Goal: Obtain resource: Obtain resource

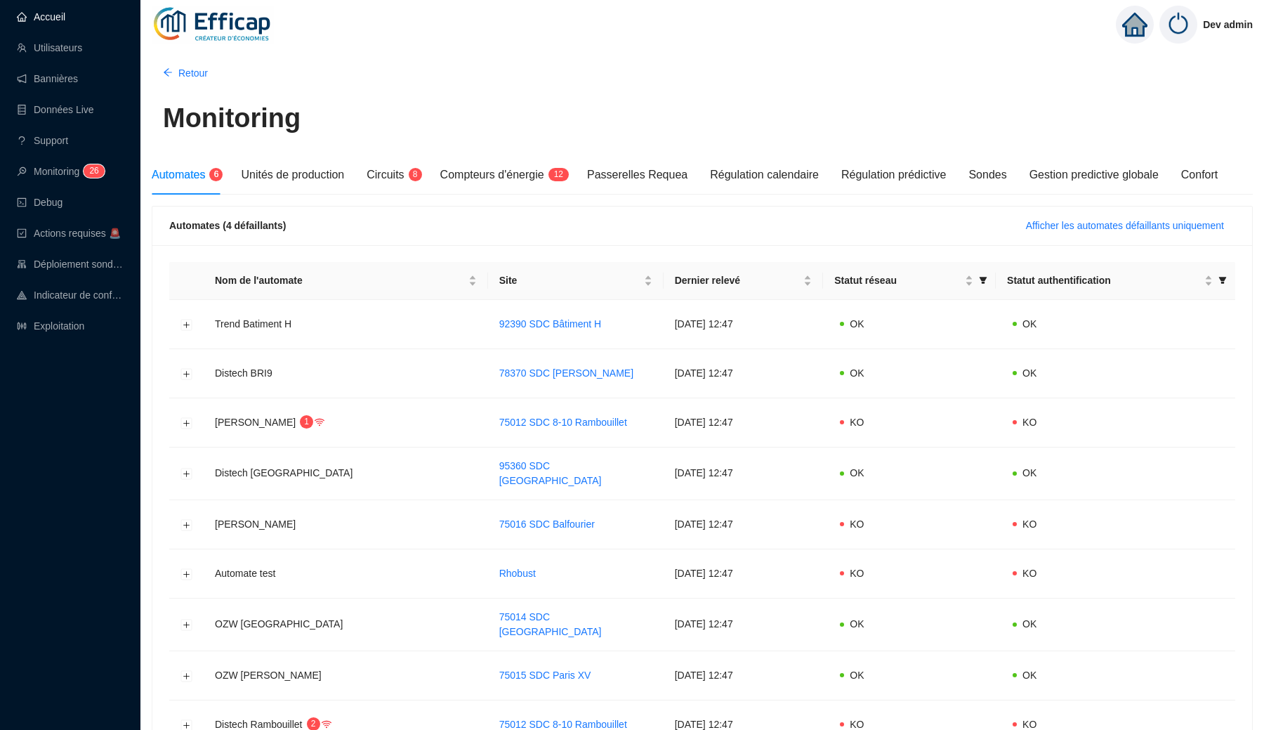
click at [50, 21] on link "Accueil" at bounding box center [41, 16] width 48 height 11
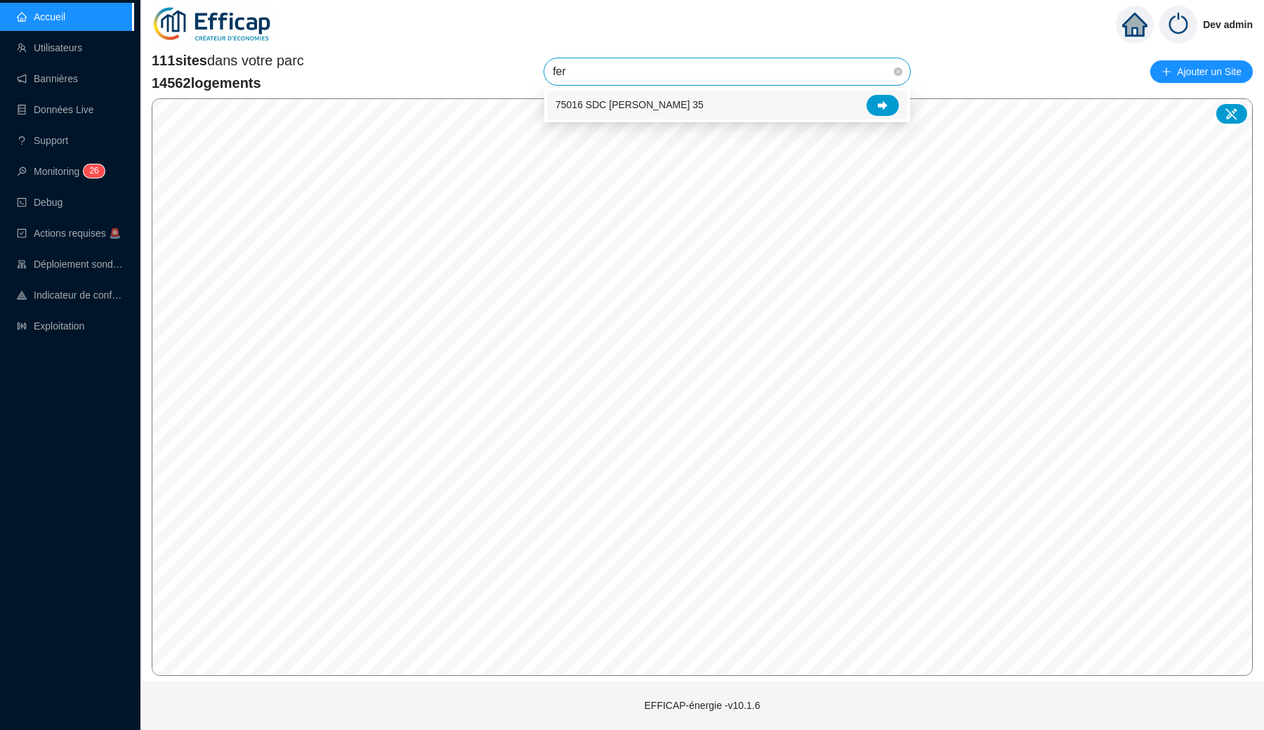
type input "[PERSON_NAME]"
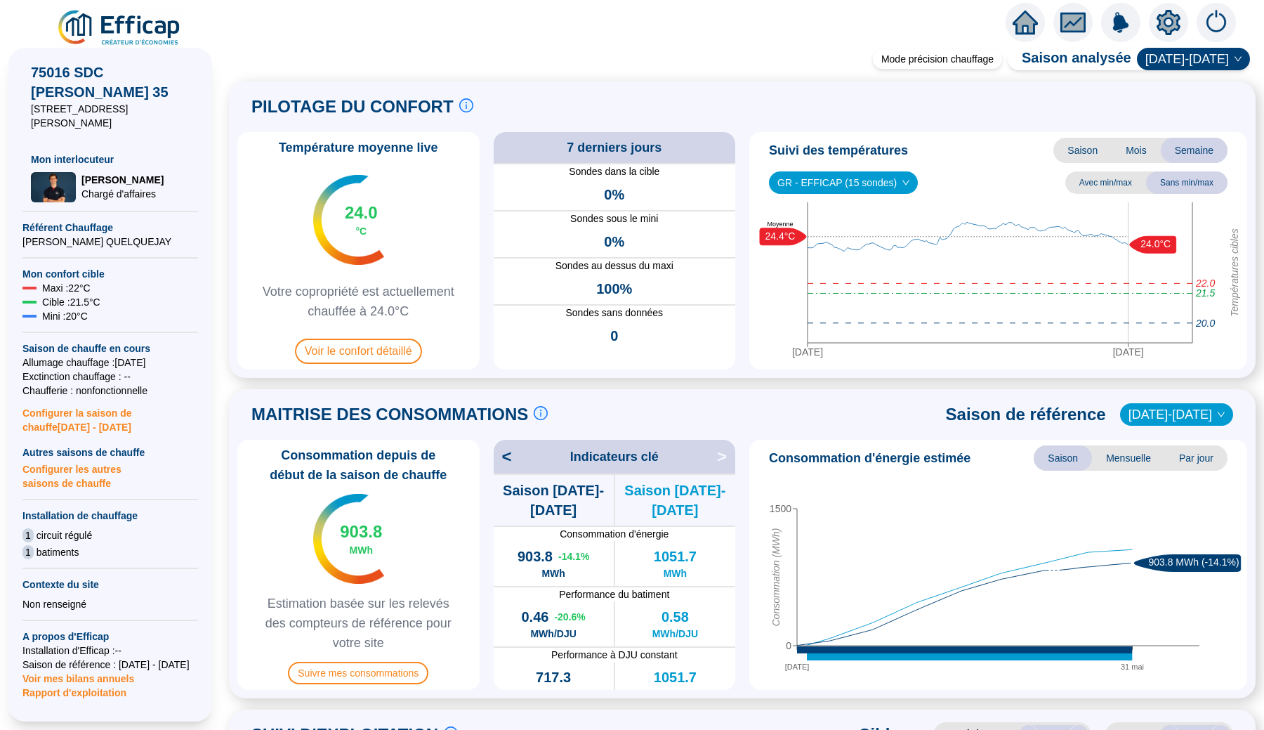
scroll to position [195, 0]
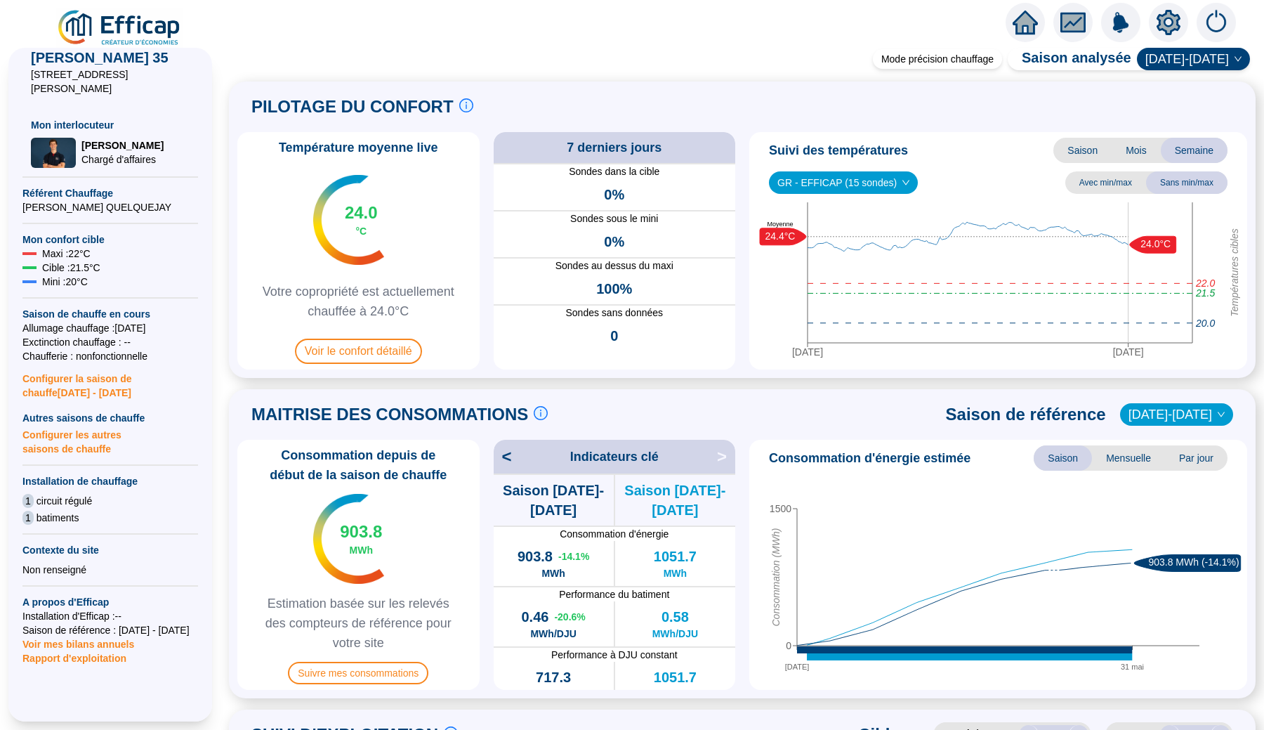
click at [100, 651] on span "Rapport d'exploitation" at bounding box center [110, 658] width 176 height 14
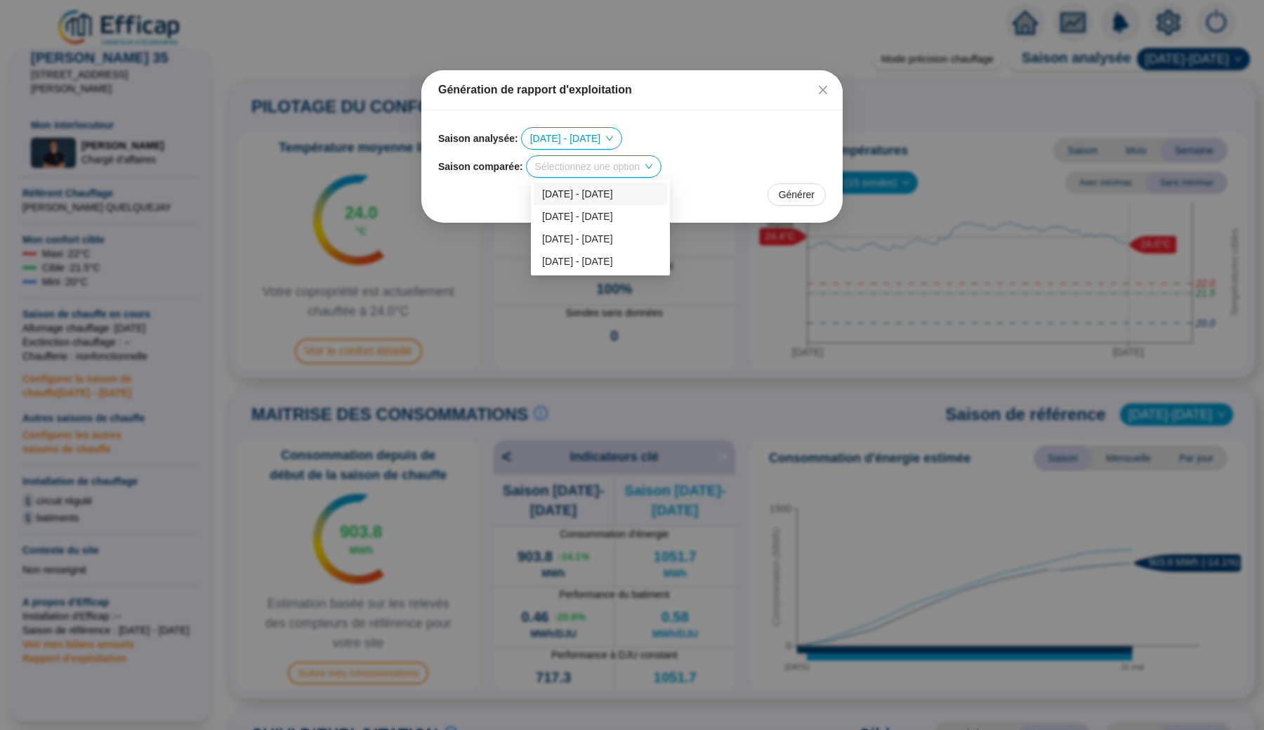
click at [593, 172] on input "search" at bounding box center [587, 166] width 105 height 21
click at [595, 235] on div "[DATE] - [DATE]" at bounding box center [600, 239] width 117 height 15
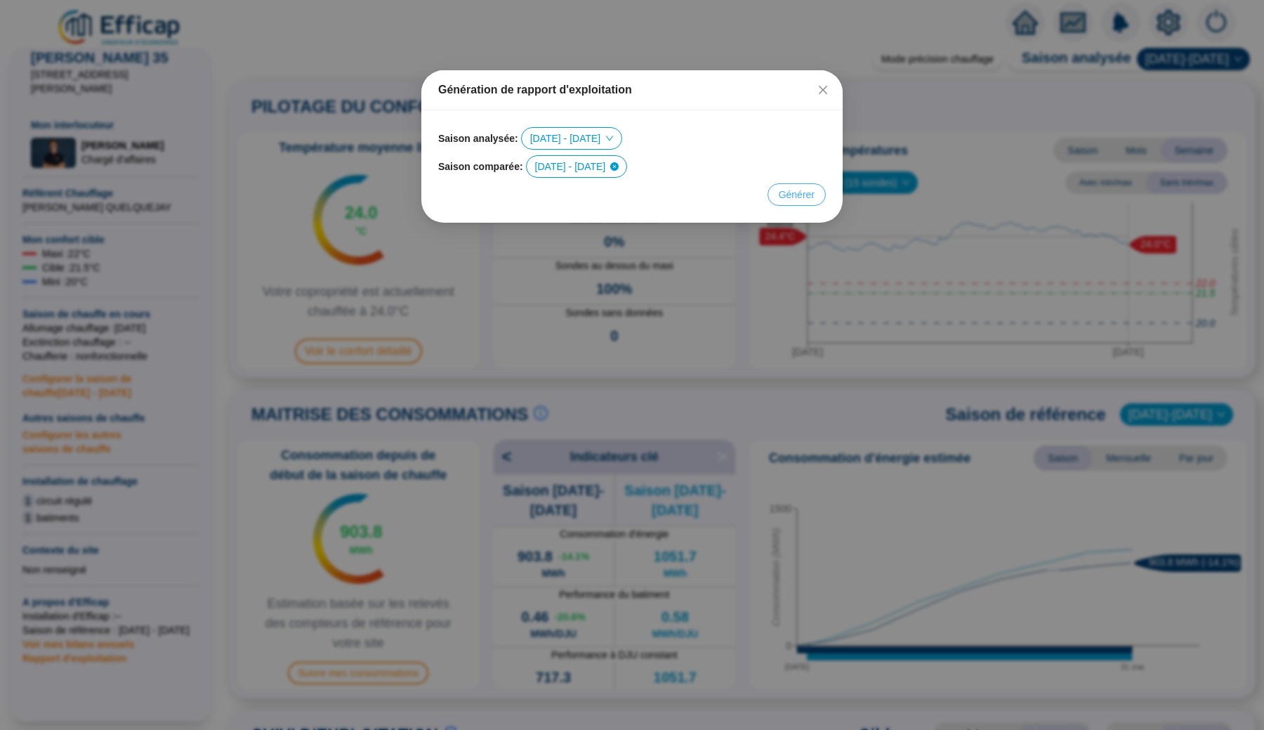
click at [810, 195] on span "Générer" at bounding box center [797, 195] width 36 height 15
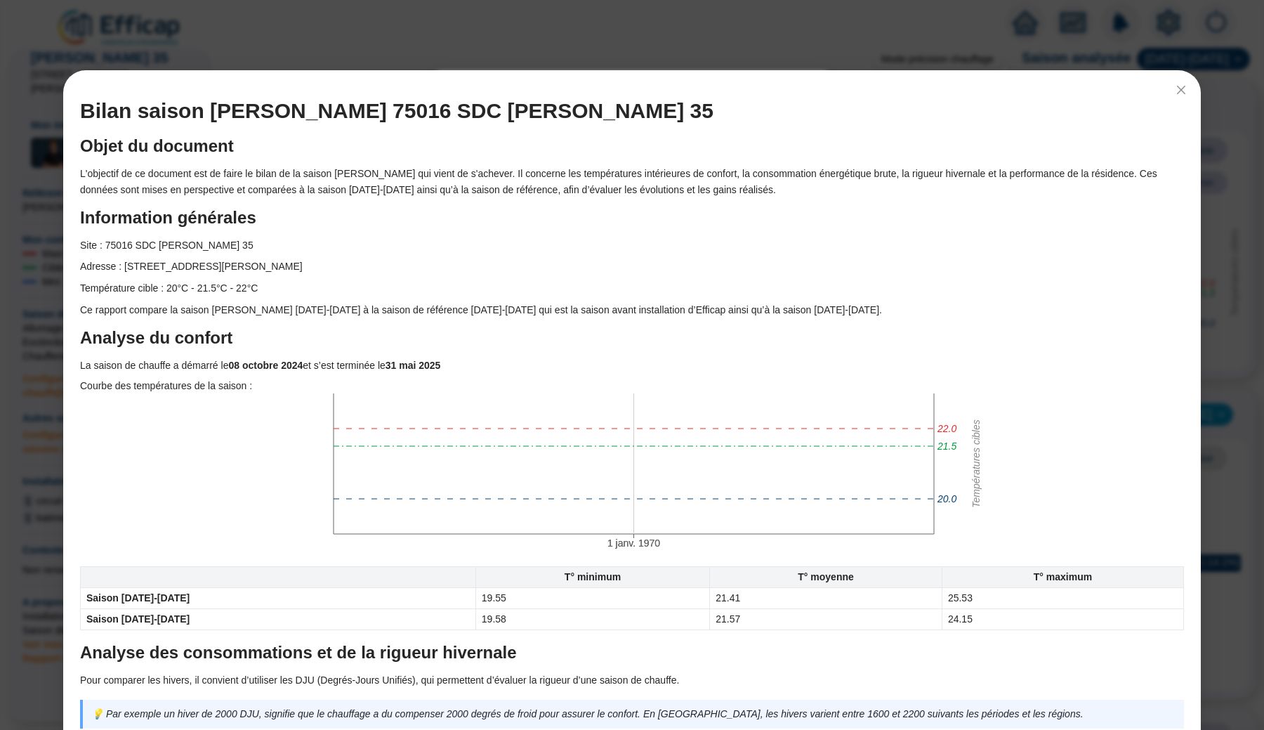
click at [546, 45] on div "Bilan saison [PERSON_NAME] 75016 SDC [PERSON_NAME] 35 Objet du document L'objec…" at bounding box center [632, 365] width 1264 height 730
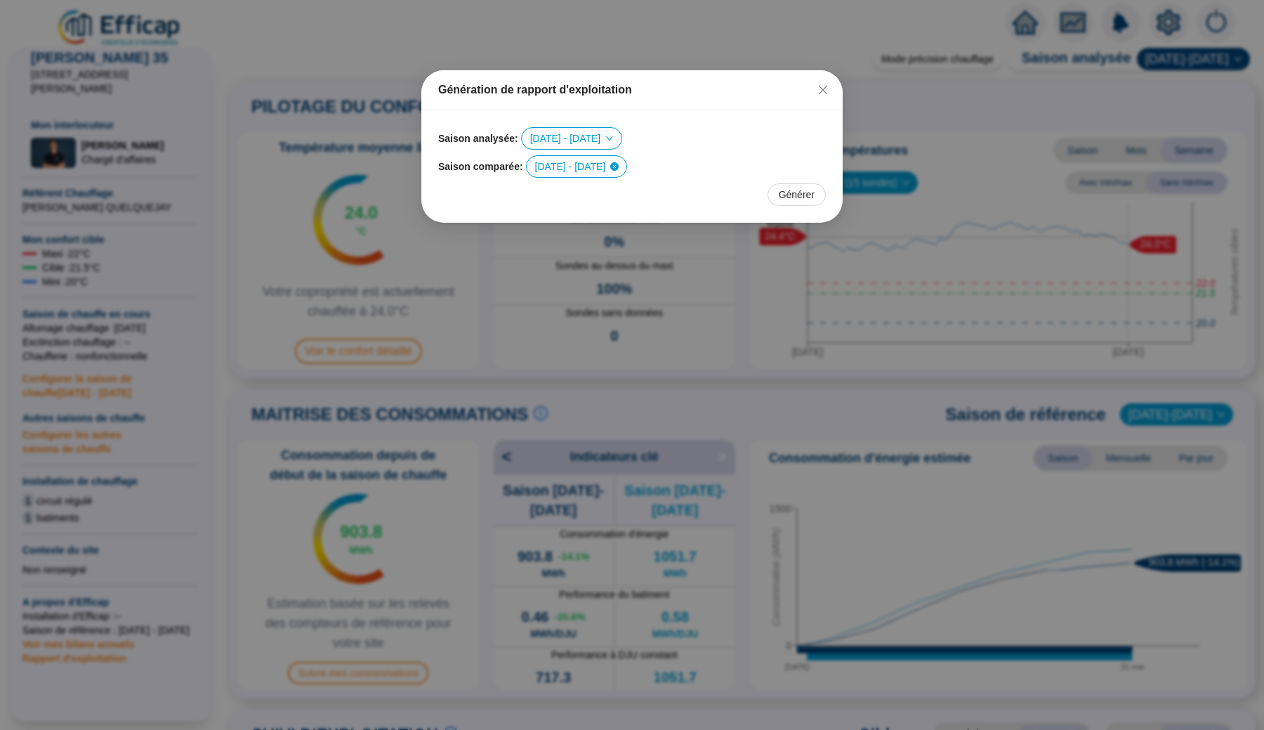
click at [787, 279] on div "Génération de rapport d'exploitation Saison analysée : [DATE] - [DATE] Saison c…" at bounding box center [632, 365] width 1264 height 730
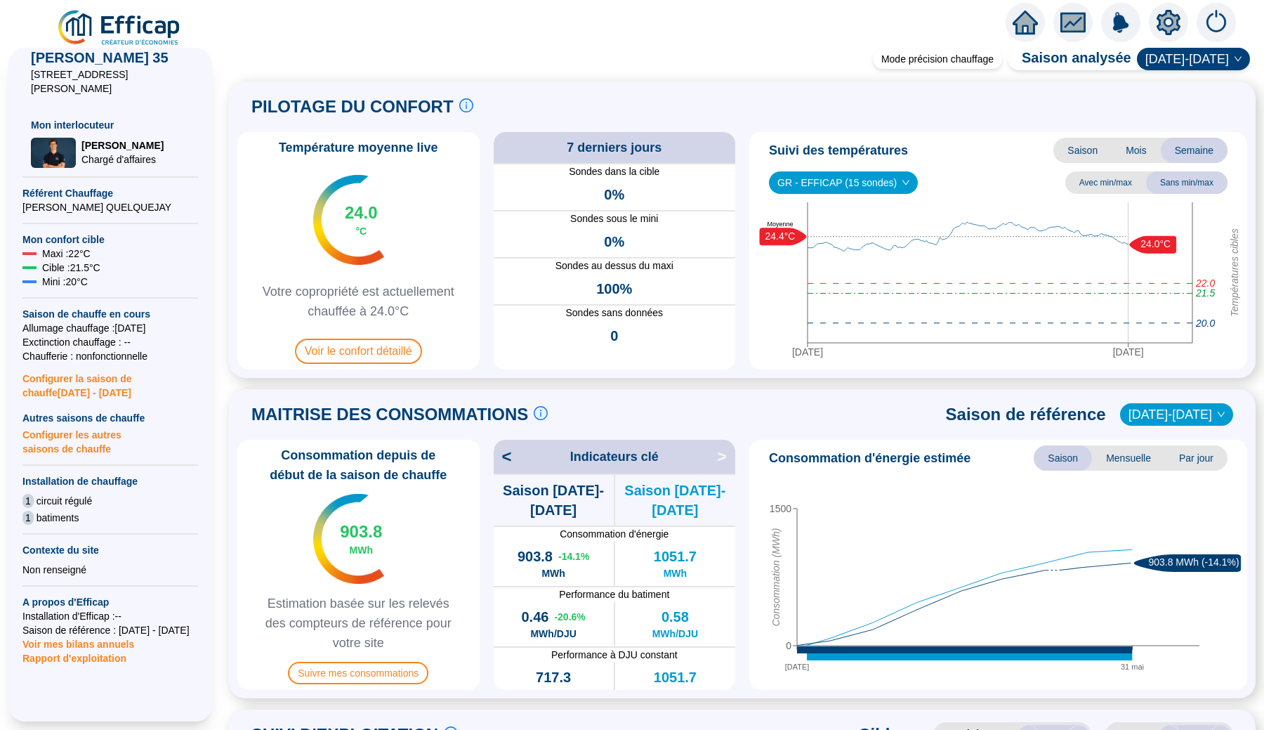
click at [904, 176] on span "GR - EFFICAP (15 sondes)" at bounding box center [843, 182] width 132 height 21
click at [1093, 148] on span "Saison" at bounding box center [1082, 150] width 58 height 25
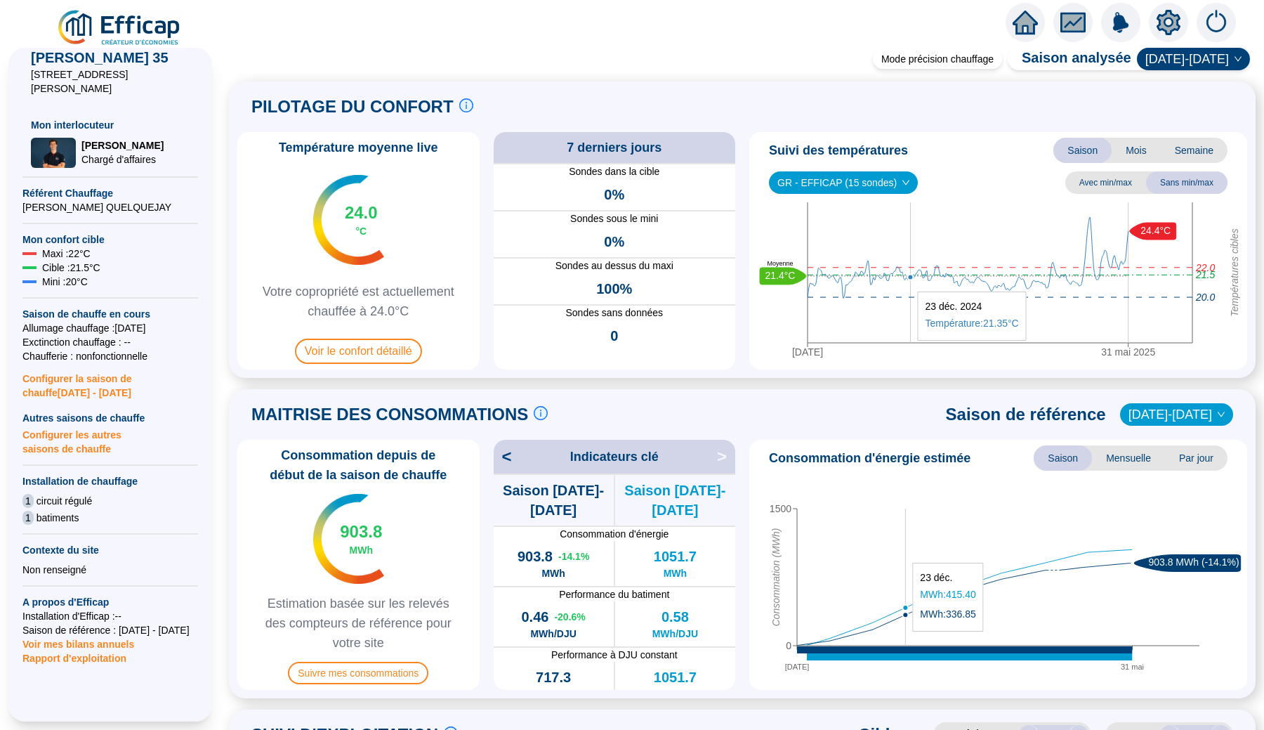
scroll to position [0, 0]
click at [1114, 182] on span "Avec min/max" at bounding box center [1105, 182] width 81 height 22
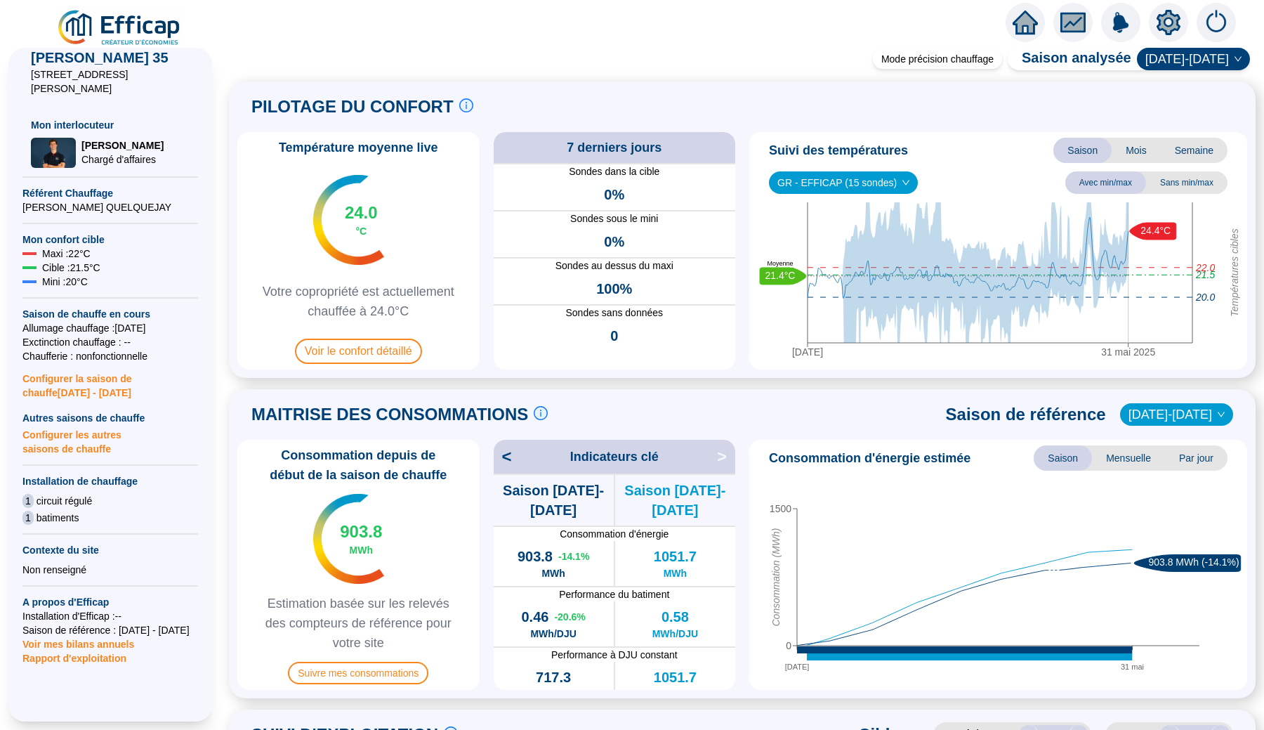
click at [1137, 149] on span "Mois" at bounding box center [1136, 150] width 49 height 25
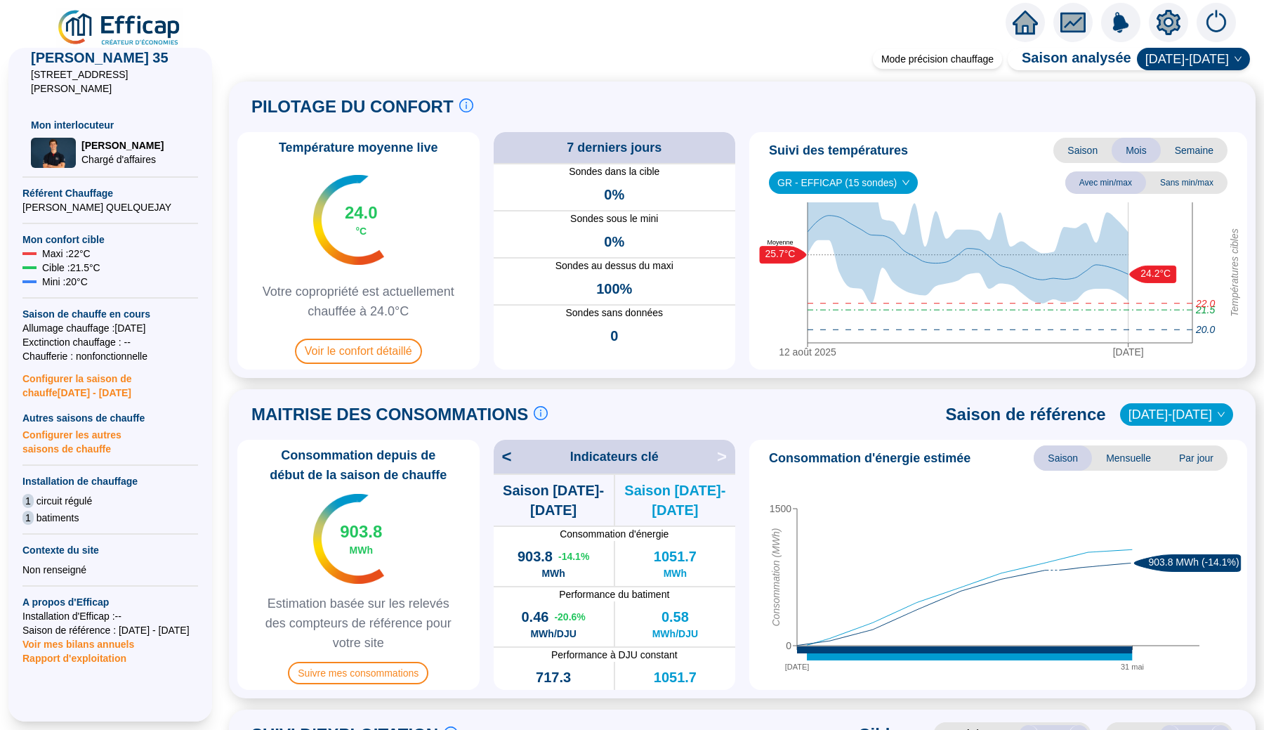
click at [1197, 149] on span "Semaine" at bounding box center [1194, 150] width 67 height 25
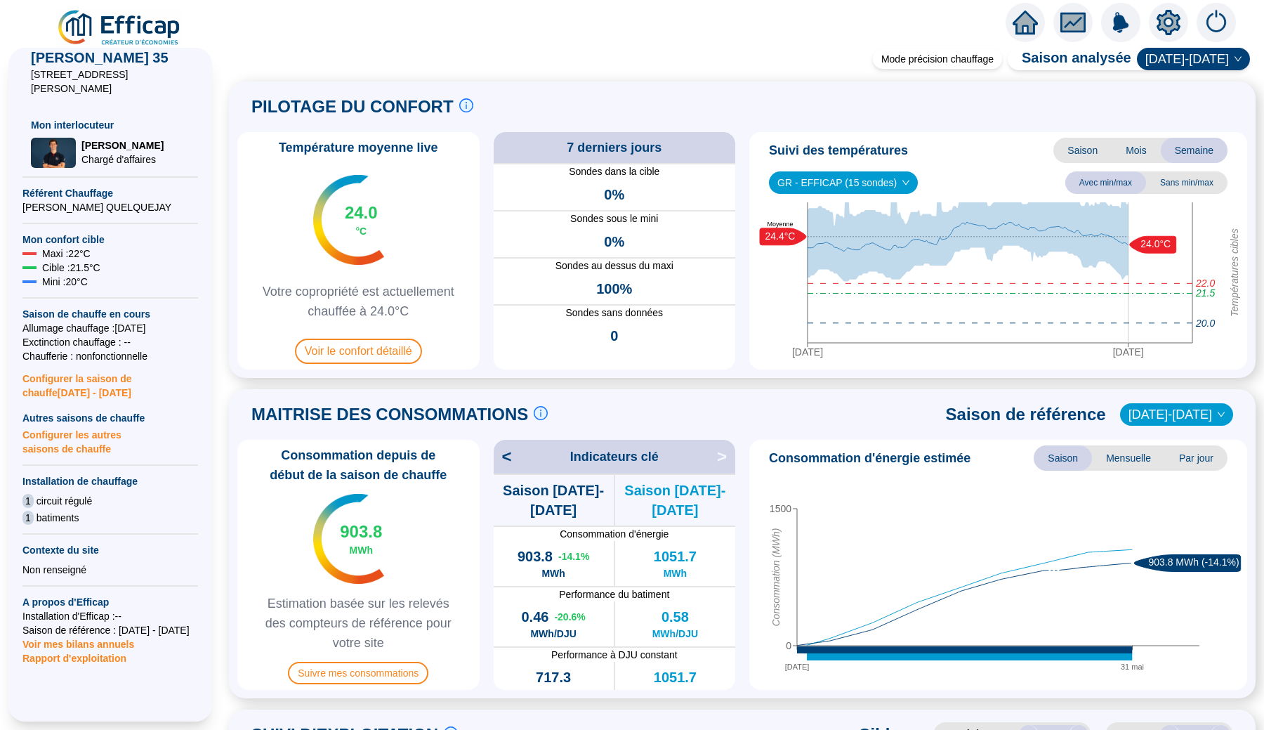
click at [1142, 152] on span "Mois" at bounding box center [1136, 150] width 49 height 25
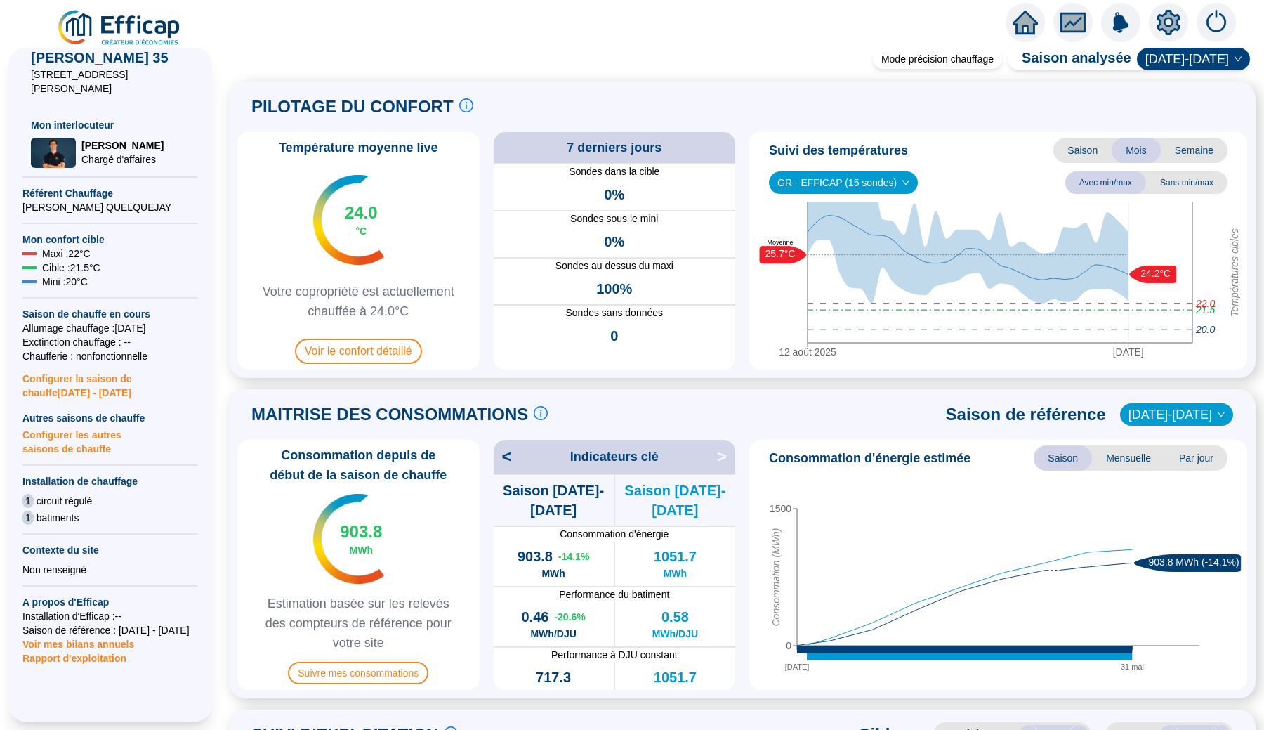
click at [1096, 147] on span "Saison" at bounding box center [1082, 150] width 58 height 25
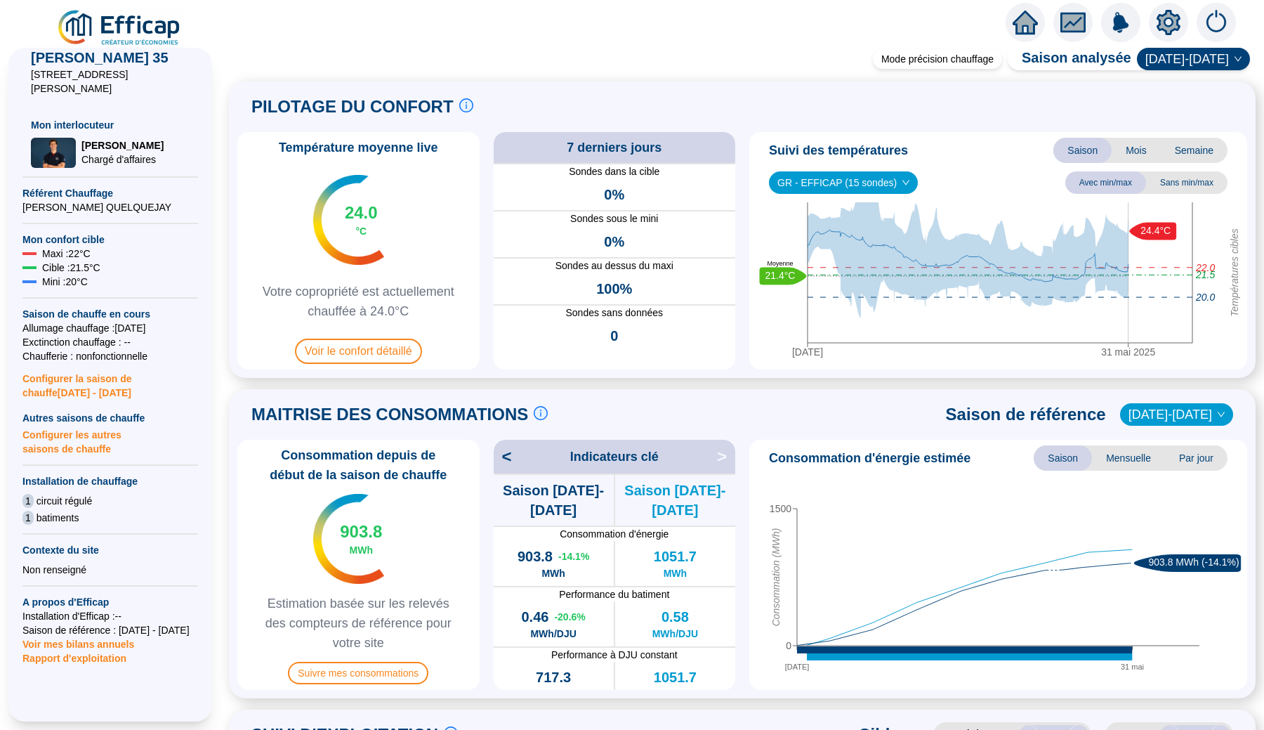
click at [1167, 170] on div "Suivi des températures Saison Mois Semaine GR - EFFICAP (15 sondes) Avec min/ma…" at bounding box center [998, 250] width 498 height 237
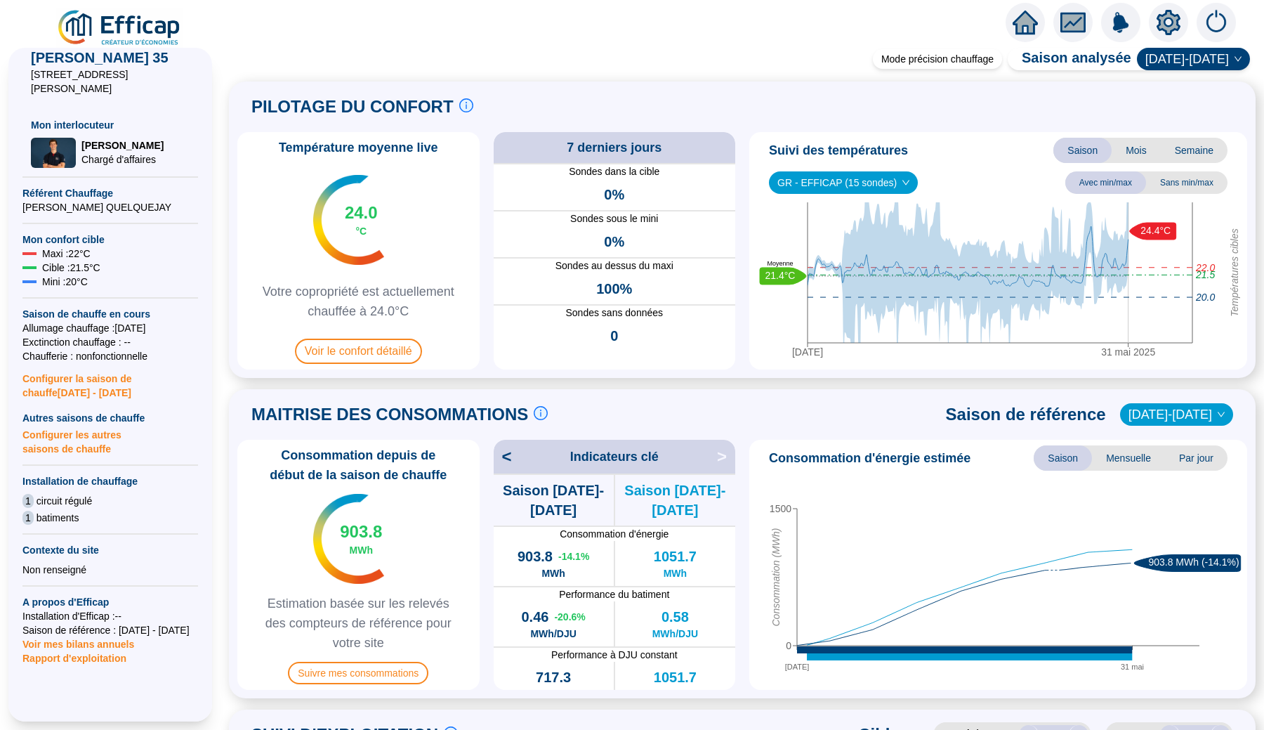
click at [1171, 184] on span "Sans min/max" at bounding box center [1186, 182] width 81 height 22
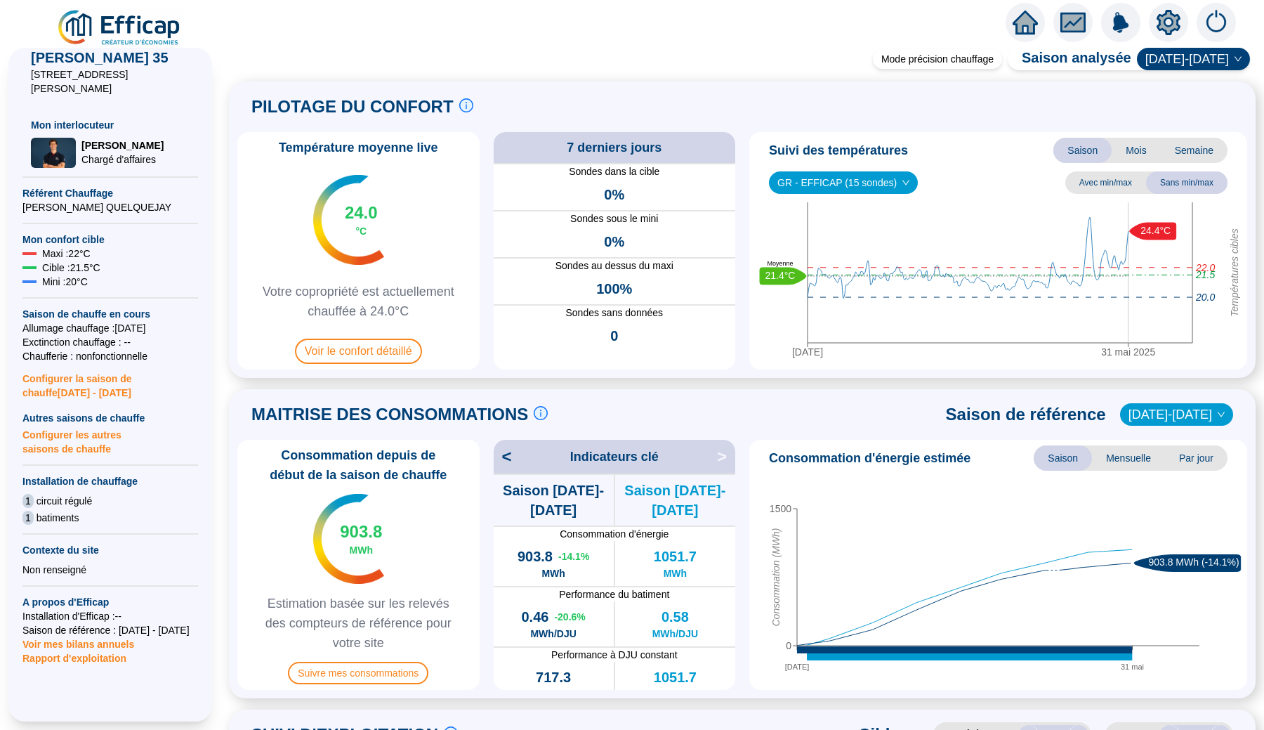
click at [1143, 151] on span "Mois" at bounding box center [1136, 150] width 49 height 25
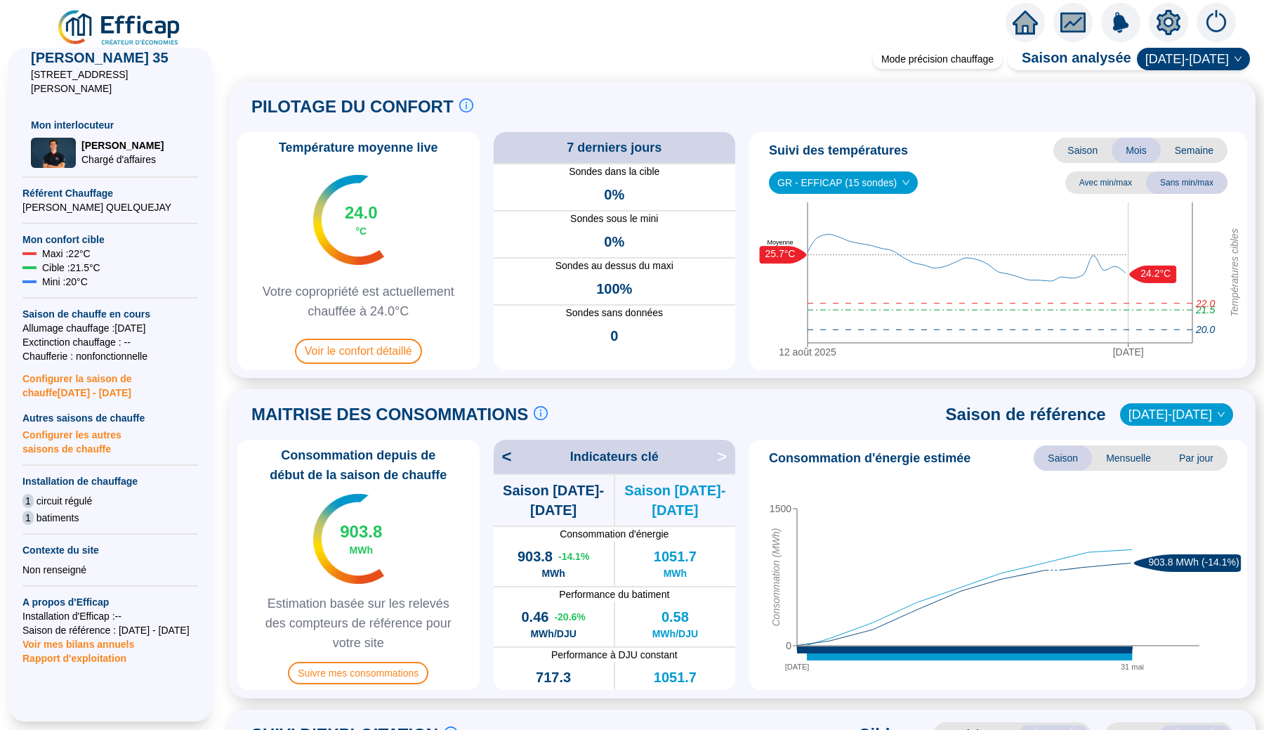
click at [1185, 150] on span "Semaine" at bounding box center [1194, 150] width 67 height 25
click at [121, 651] on span "Rapport d'exploitation" at bounding box center [110, 658] width 176 height 14
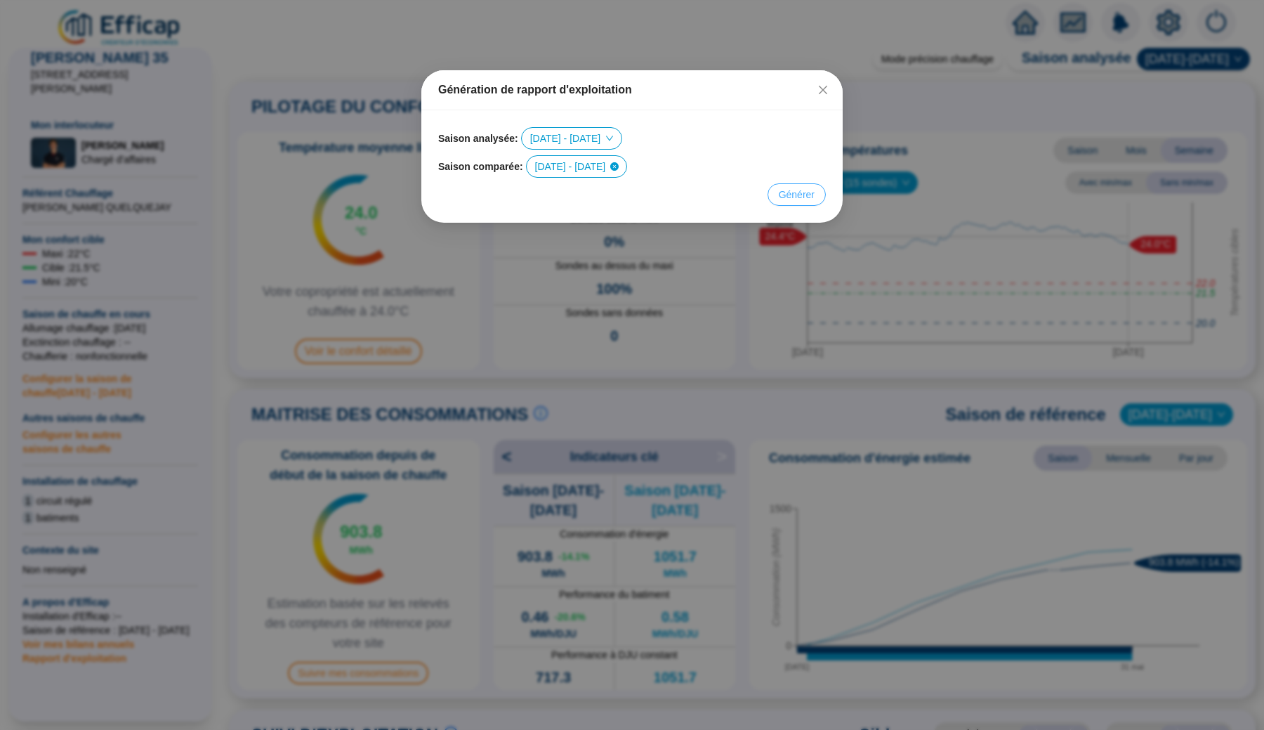
click at [783, 194] on span "Générer" at bounding box center [797, 195] width 36 height 15
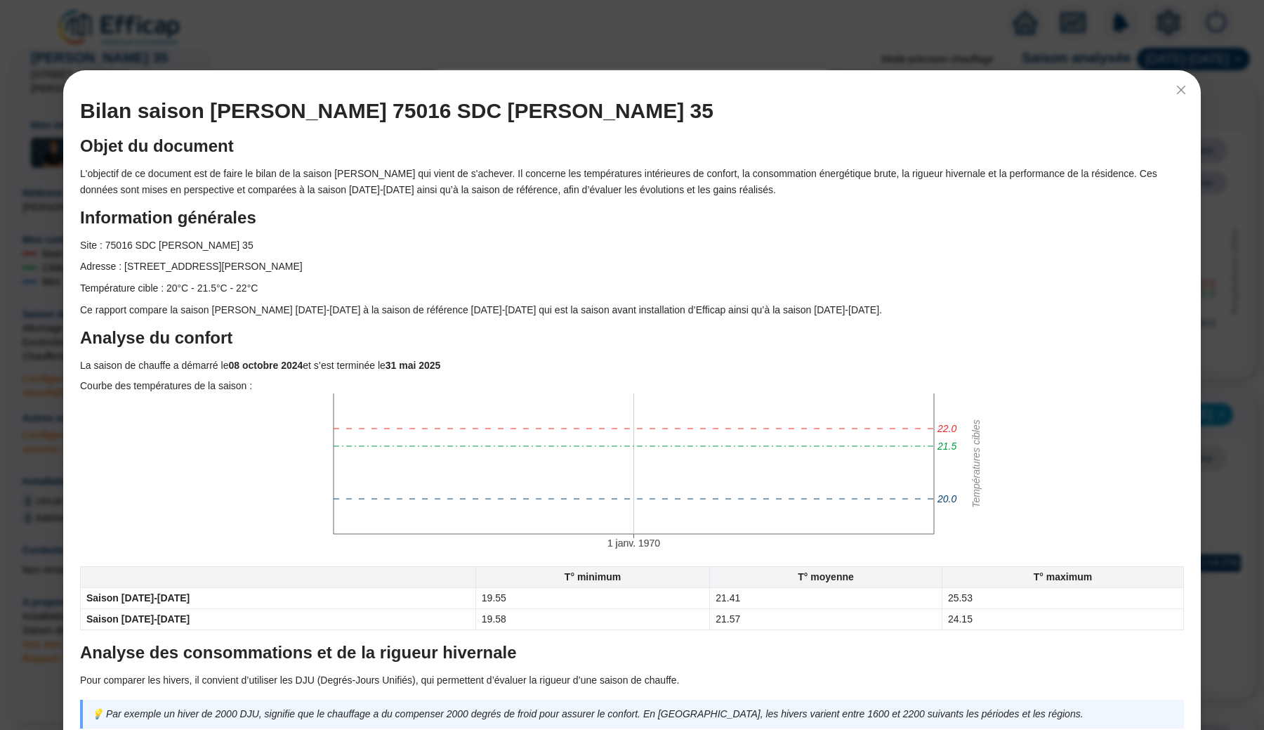
click at [110, 111] on h1 "Bilan saison [PERSON_NAME] 75016 SDC [PERSON_NAME] 35" at bounding box center [632, 110] width 1104 height 25
drag, startPoint x: 110, startPoint y: 111, endPoint x: 263, endPoint y: 111, distance: 153.8
click at [263, 111] on h1 "Bilan saison [PERSON_NAME] 75016 SDC [PERSON_NAME] 35" at bounding box center [632, 110] width 1104 height 25
copy h1 "Bilan saison [PERSON_NAME]"
click at [112, 115] on h1 "Bilan saison [PERSON_NAME] 75016 SDC [PERSON_NAME] 35" at bounding box center [632, 110] width 1104 height 25
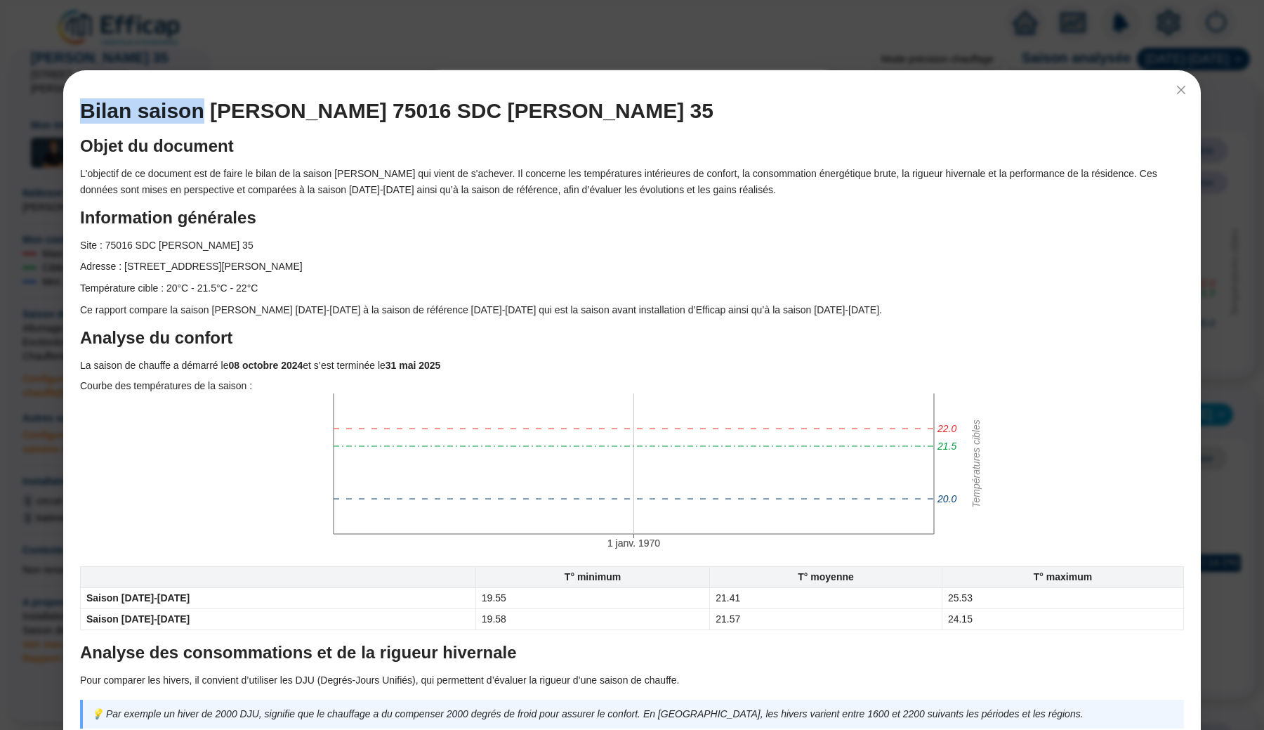
drag, startPoint x: 112, startPoint y: 115, endPoint x: 150, endPoint y: 115, distance: 38.6
click at [150, 115] on h1 "Bilan saison [PERSON_NAME] 75016 SDC [PERSON_NAME] 35" at bounding box center [632, 110] width 1104 height 25
click at [180, 120] on h1 "Bilan saison [PERSON_NAME] 75016 SDC [PERSON_NAME] 35" at bounding box center [632, 110] width 1104 height 25
click at [171, 110] on h1 "Bilan saison [PERSON_NAME] 75016 SDC [PERSON_NAME] 35" at bounding box center [632, 110] width 1104 height 25
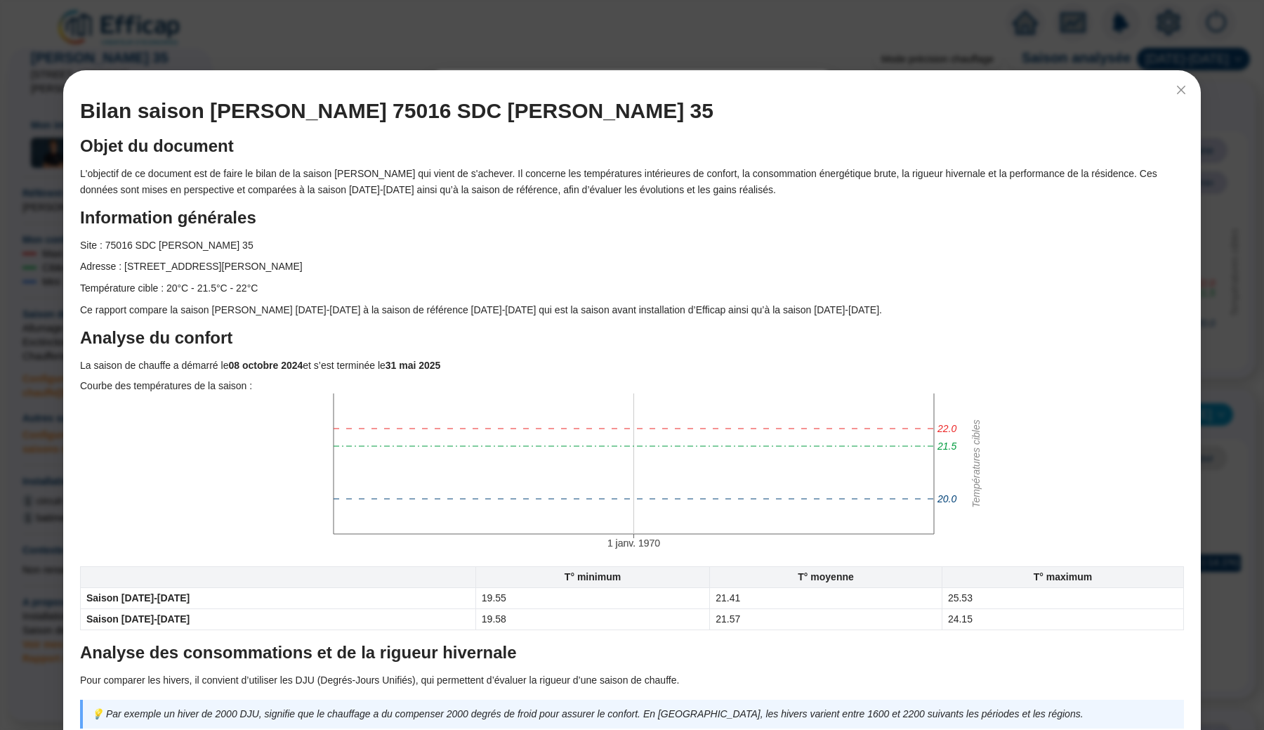
click at [114, 112] on h1 "Bilan saison [PERSON_NAME] 75016 SDC [PERSON_NAME] 35" at bounding box center [632, 110] width 1104 height 25
click at [139, 171] on p "L'objectif de ce document est de faire le bilan de la saison [PERSON_NAME] qui …" at bounding box center [632, 182] width 1104 height 32
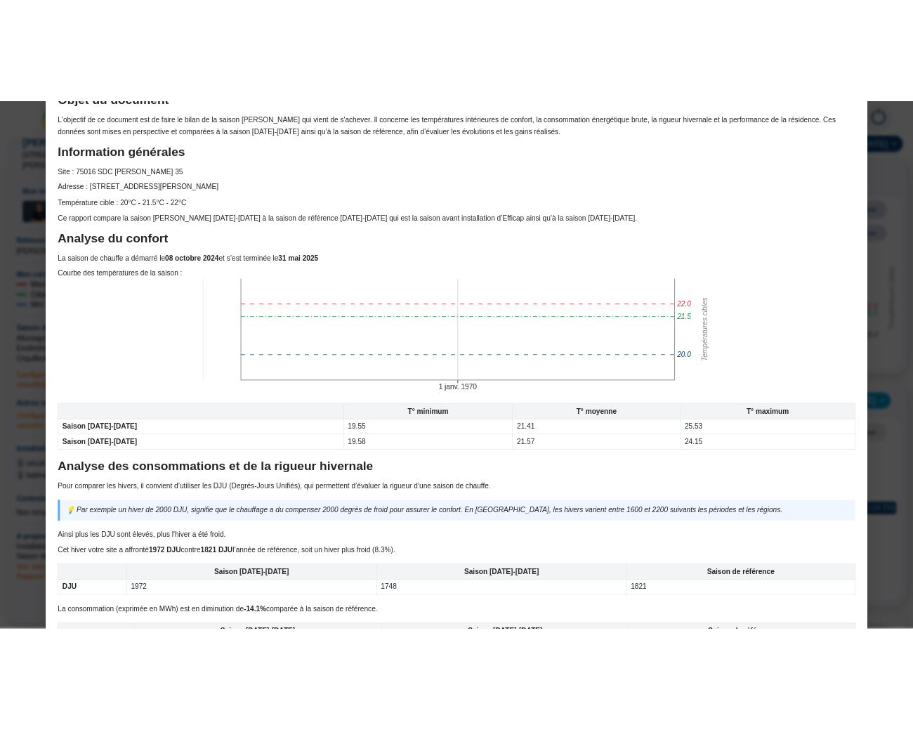
scroll to position [145, 0]
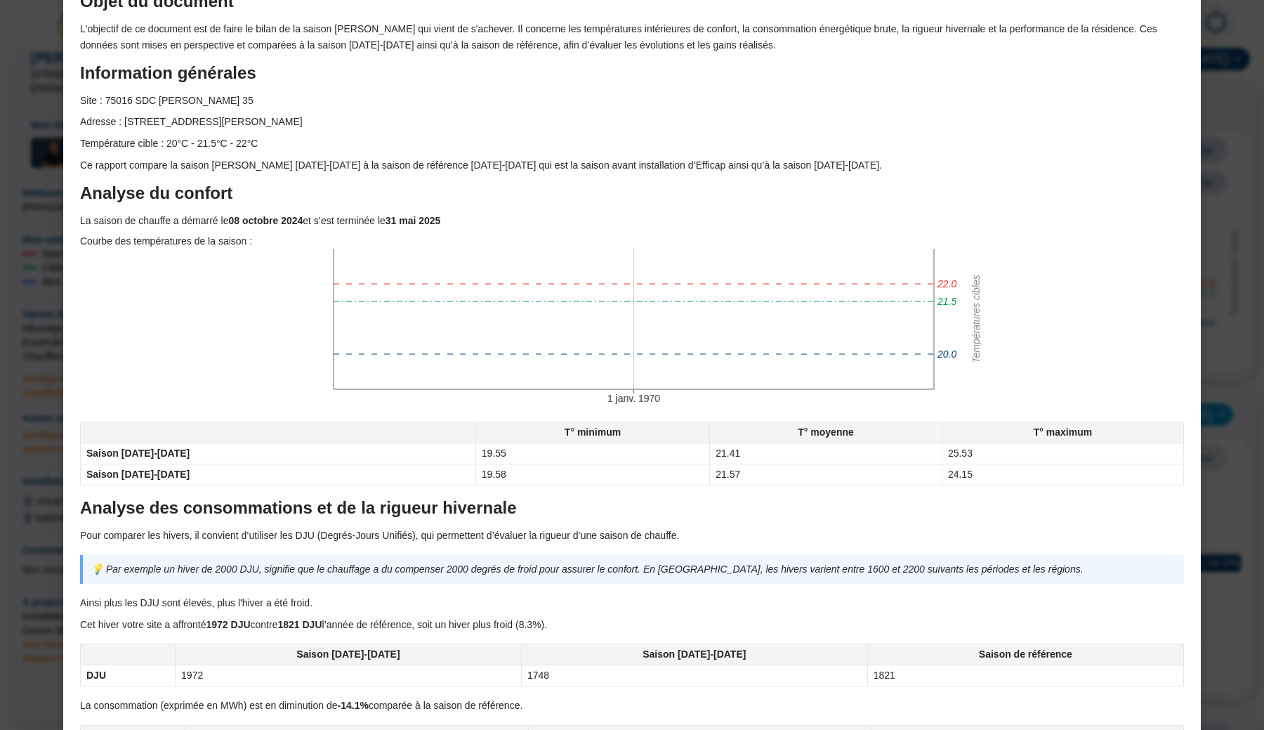
click at [978, 324] on tspan "Températures cibles" at bounding box center [976, 319] width 11 height 88
drag, startPoint x: 978, startPoint y: 324, endPoint x: 978, endPoint y: 294, distance: 30.9
click at [978, 294] on tspan "Températures cibles" at bounding box center [976, 319] width 11 height 88
copy tspan "Températures cibles"
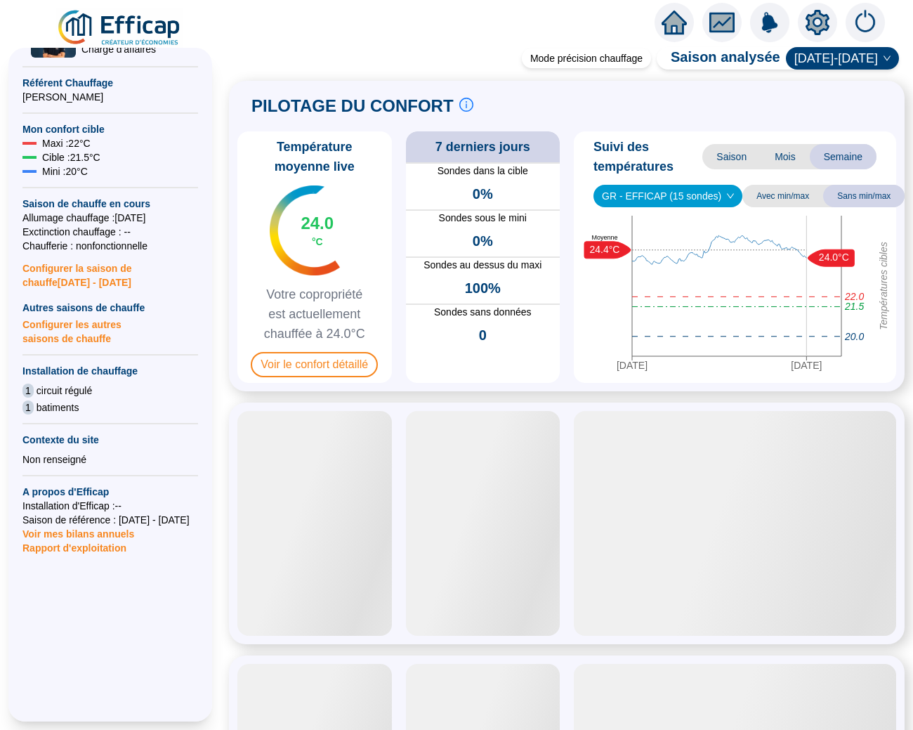
scroll to position [304, 0]
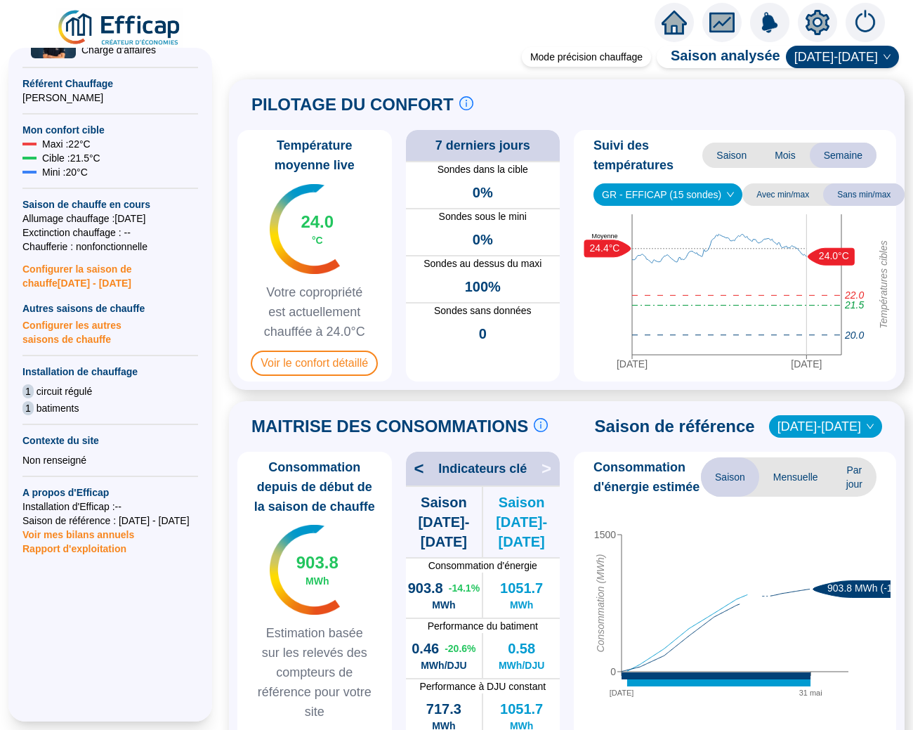
click at [106, 541] on span "Rapport d'exploitation" at bounding box center [110, 548] width 176 height 14
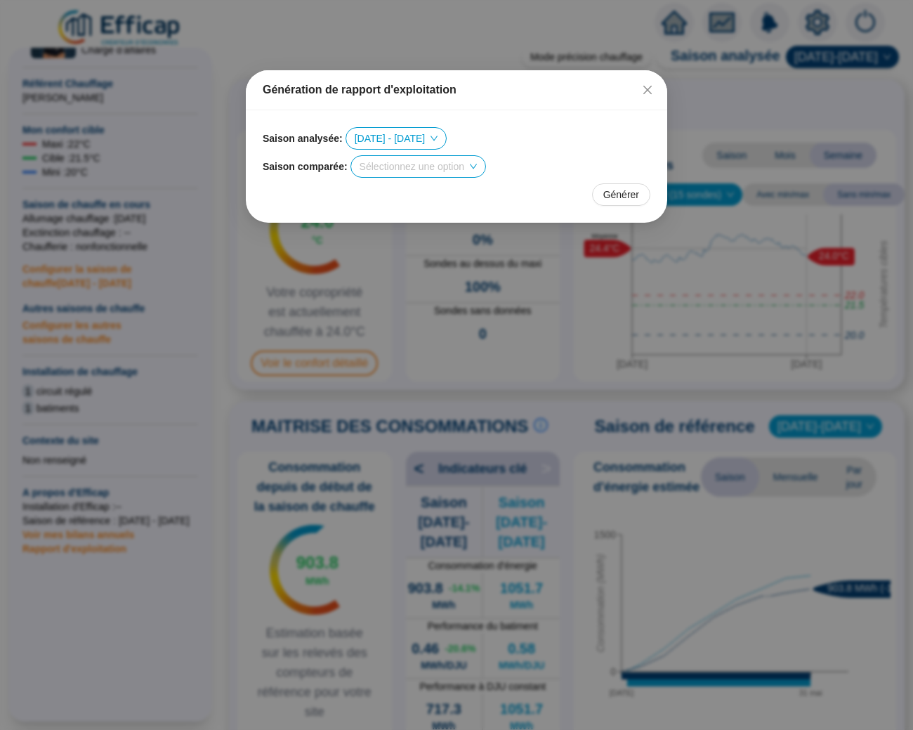
click at [371, 166] on input "search" at bounding box center [412, 166] width 105 height 21
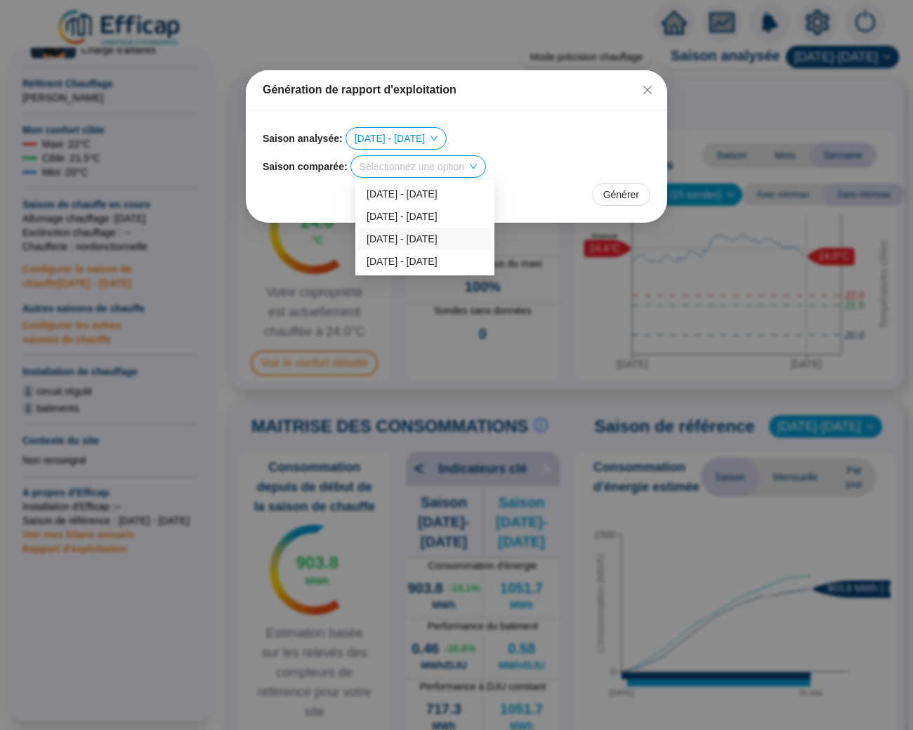
click at [387, 233] on div "[DATE] - [DATE]" at bounding box center [425, 239] width 117 height 15
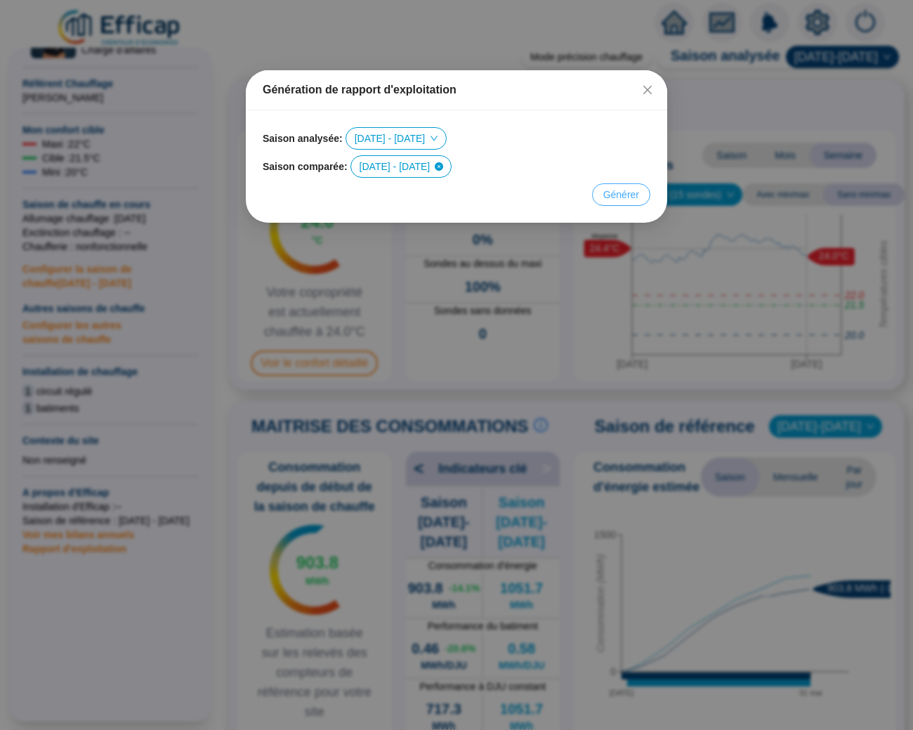
click at [627, 192] on span "Générer" at bounding box center [621, 195] width 36 height 15
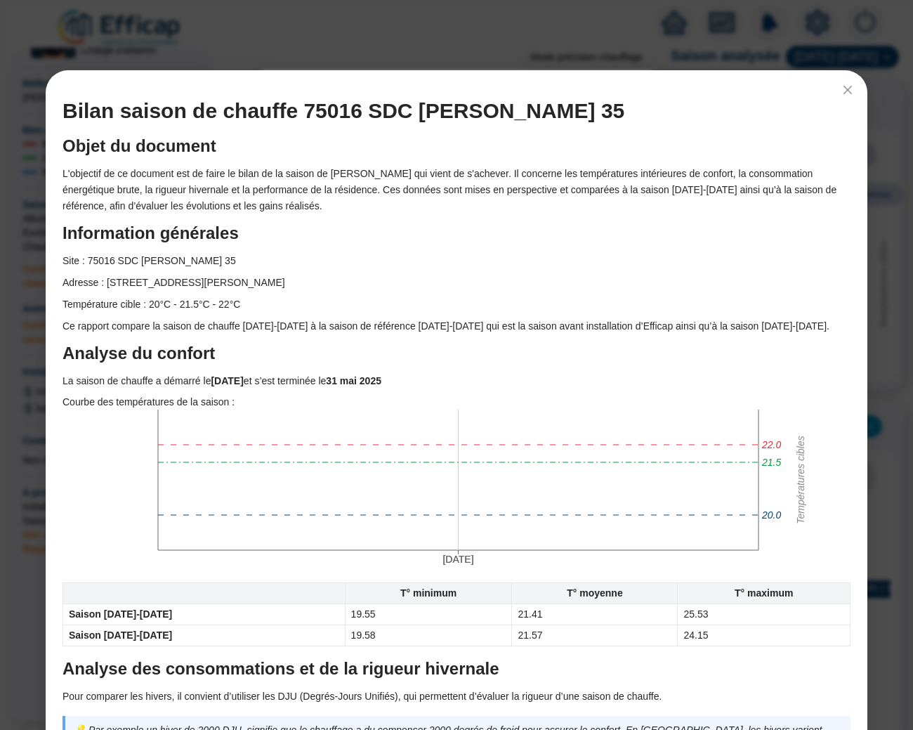
scroll to position [0, 0]
